Goal: Information Seeking & Learning: Learn about a topic

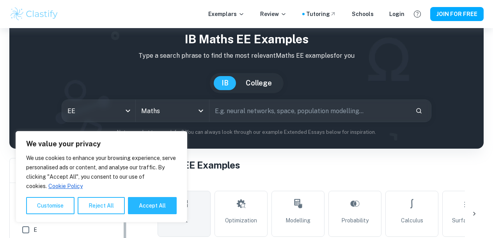
scroll to position [150, 0]
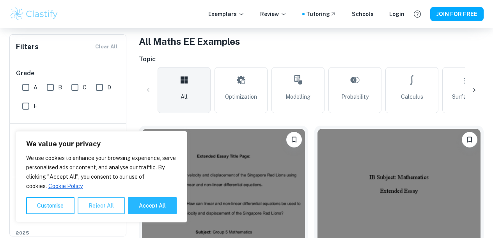
click at [92, 208] on button "Reject All" at bounding box center [101, 205] width 47 height 17
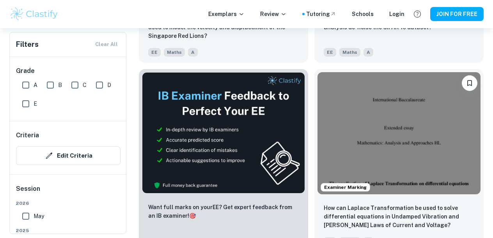
scroll to position [376, 0]
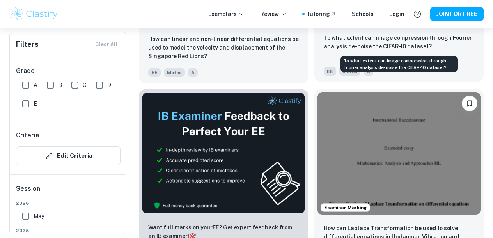
click at [376, 50] on p "To what extent can image compression through Fourier analysis de-noise the CIFA…" at bounding box center [399, 42] width 151 height 17
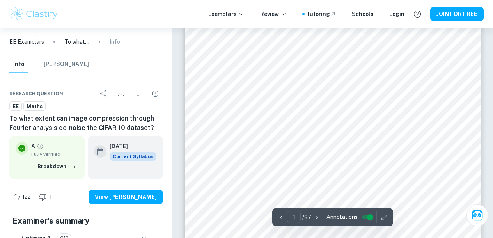
scroll to position [172, 0]
click at [370, 218] on input "controlled" at bounding box center [370, 217] width 28 height 9
click at [367, 217] on input "controlled" at bounding box center [364, 217] width 28 height 9
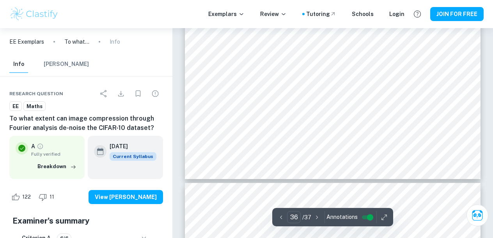
type input "37"
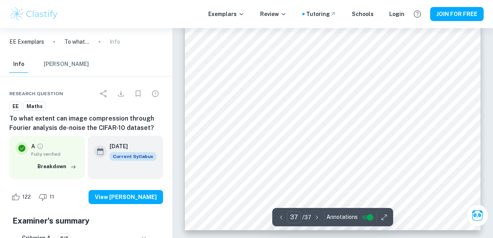
scroll to position [14455, 0]
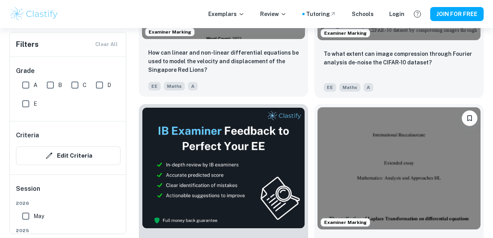
scroll to position [355, 0]
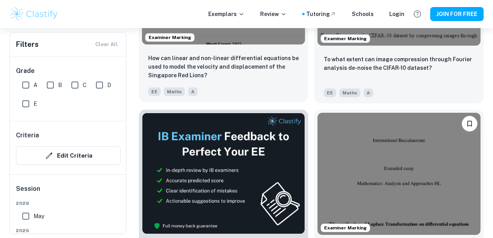
click at [226, 51] on div "How can linear and non-linear differential equations be used to model the veloc…" at bounding box center [223, 75] width 169 height 55
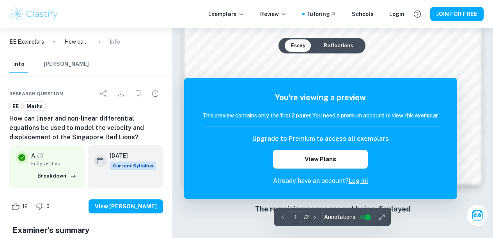
scroll to position [693, 0]
click at [391, 221] on div "The remaining pages are not being displayed" at bounding box center [333, 209] width 296 height 42
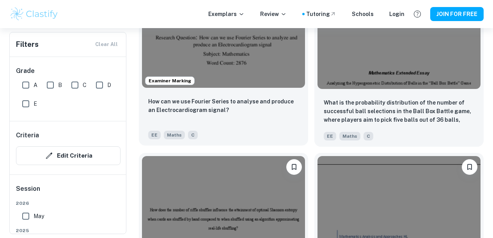
scroll to position [1075, 0]
